Goal: Task Accomplishment & Management: Use online tool/utility

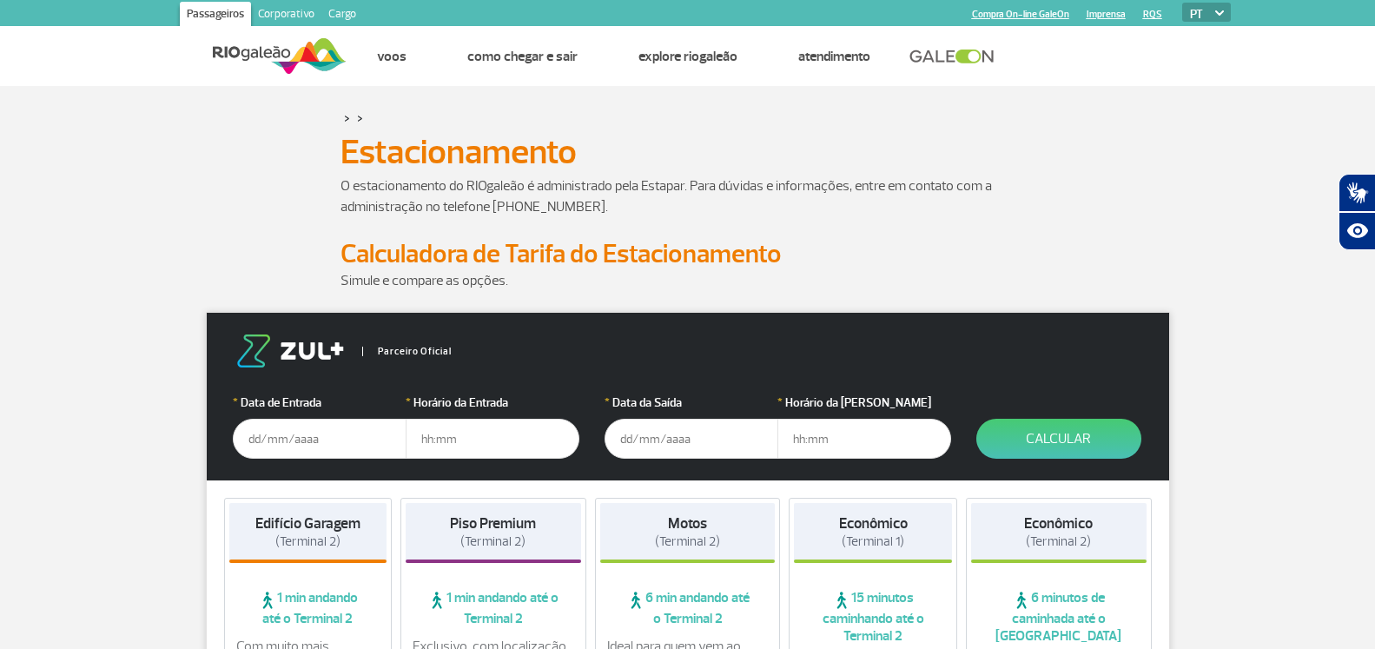
scroll to position [177, 0]
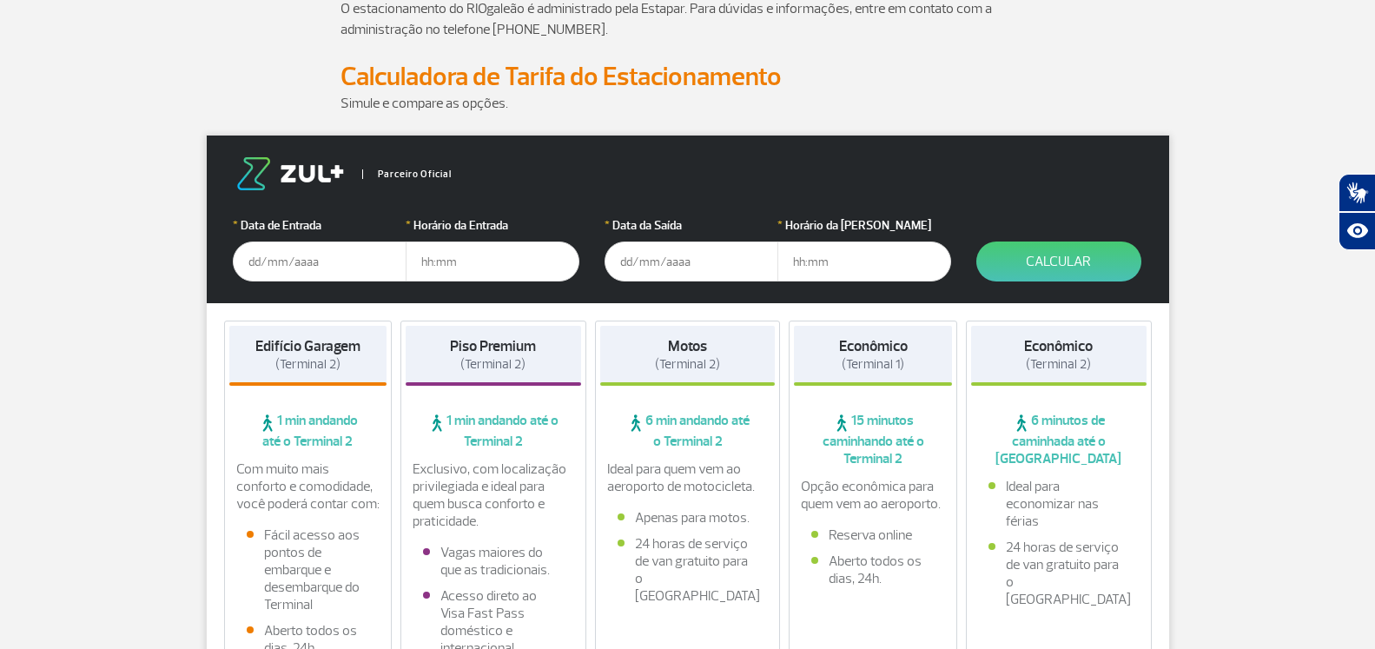
click at [274, 267] on input "text" at bounding box center [320, 261] width 174 height 40
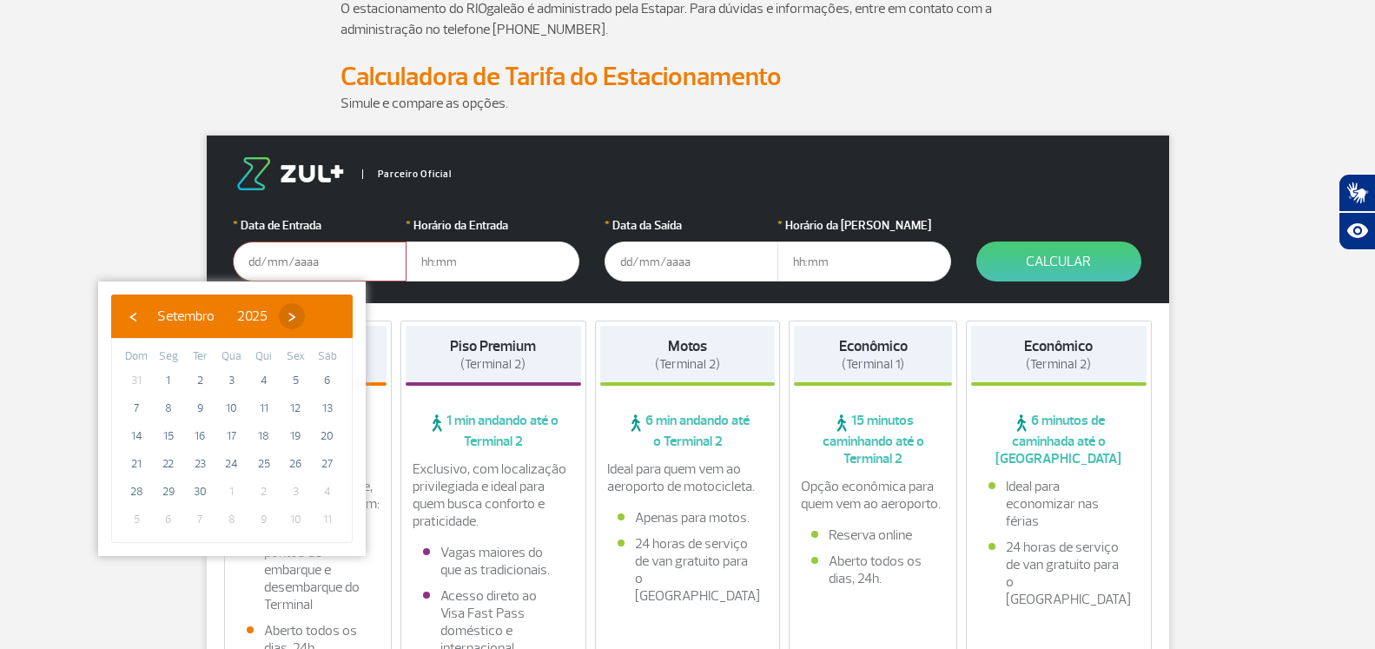
click at [305, 312] on span "›" at bounding box center [292, 316] width 26 height 26
click at [168, 410] on span "6" at bounding box center [169, 408] width 28 height 28
type input "[DATE]"
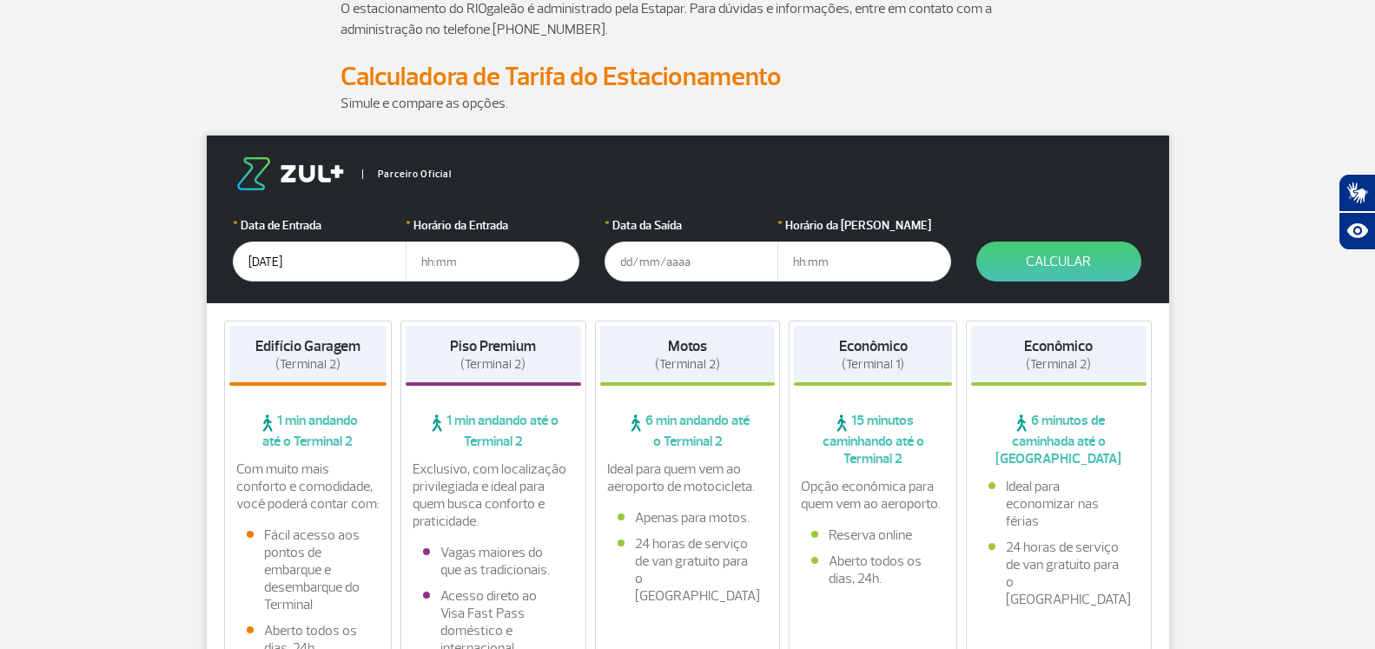
click at [451, 257] on input "text" at bounding box center [493, 261] width 174 height 40
type input "16:00"
click at [625, 261] on input "text" at bounding box center [691, 261] width 174 height 40
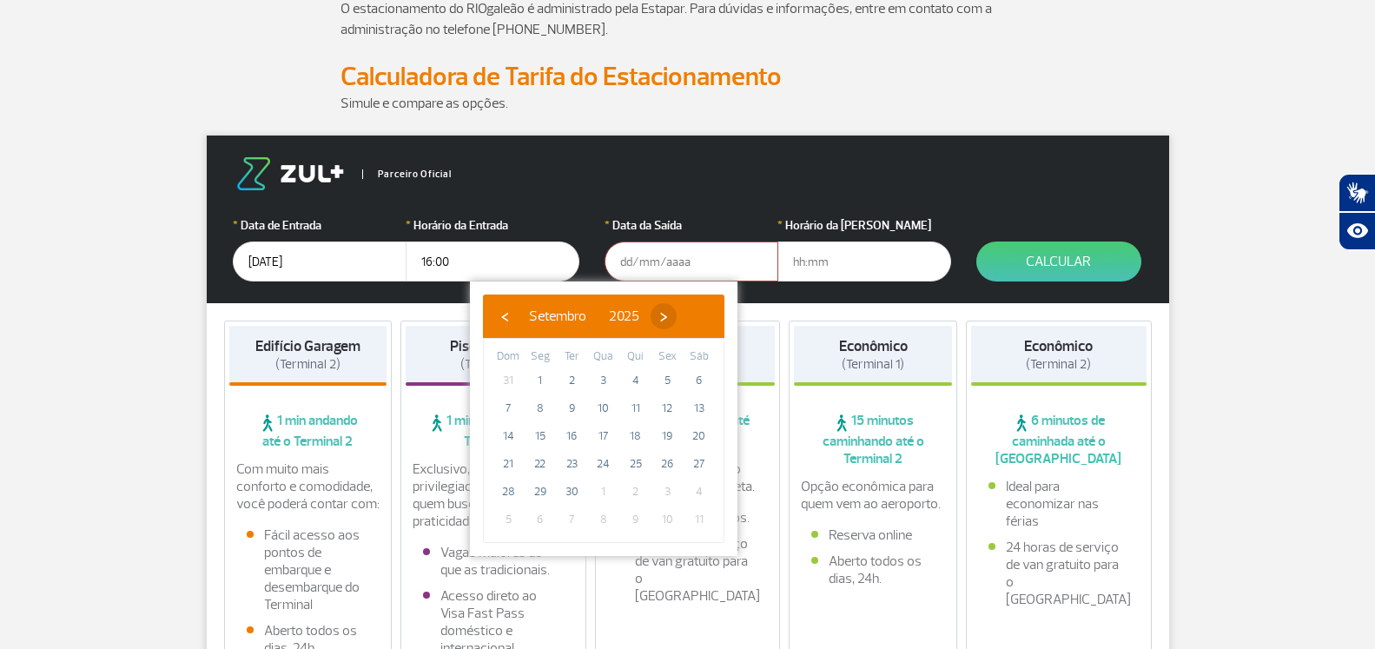
click at [677, 317] on span "›" at bounding box center [663, 316] width 26 height 26
click at [637, 408] on span "9" at bounding box center [636, 408] width 28 height 28
type input "[DATE]"
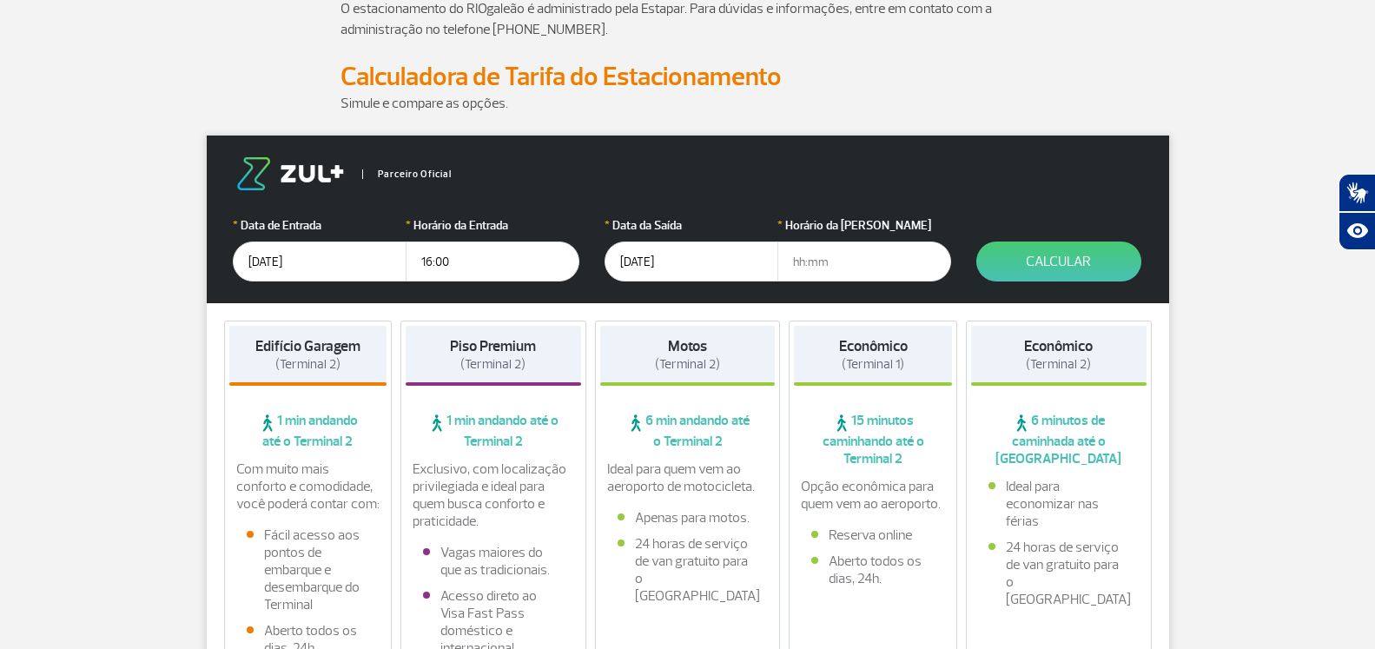
click at [799, 262] on input "text" at bounding box center [864, 261] width 174 height 40
type input "11:00"
click at [1047, 260] on button "Calcular" at bounding box center [1058, 261] width 165 height 40
